Goal: Obtain resource: Download file/media

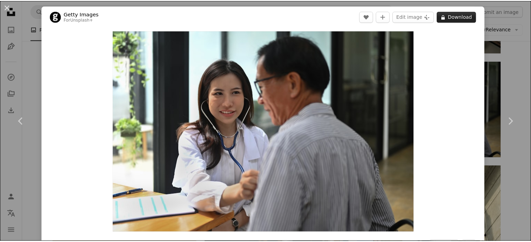
scroll to position [2, 0]
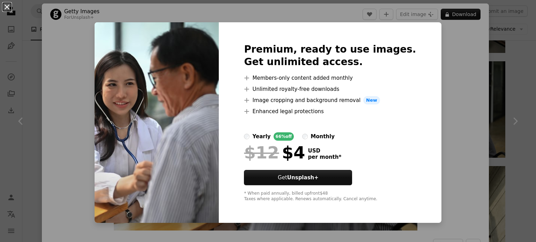
click at [6, 8] on button "An X shape" at bounding box center [7, 7] width 8 height 8
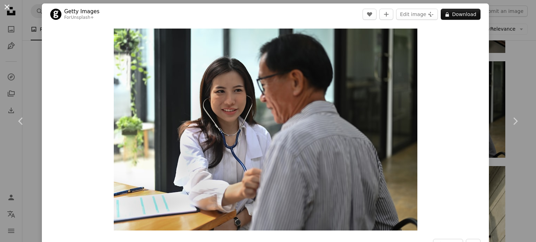
click at [8, 8] on button "An X shape" at bounding box center [7, 7] width 8 height 8
